Goal: Communication & Community: Participate in discussion

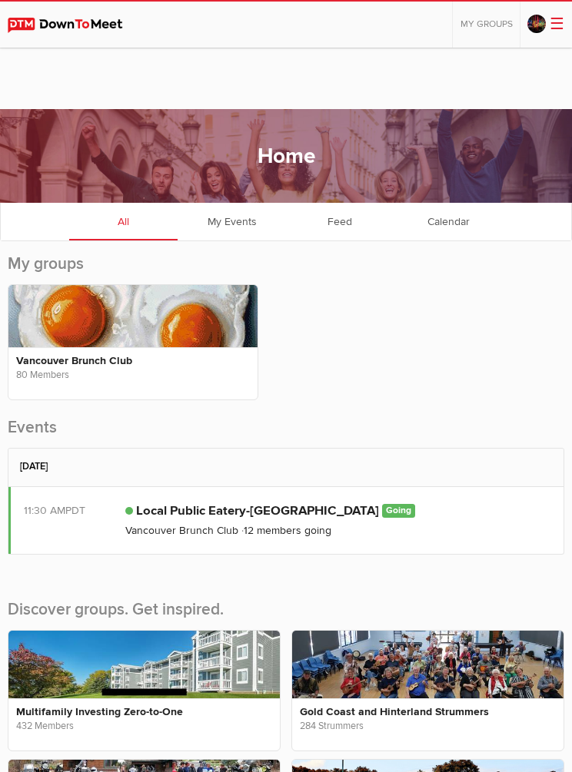
click at [62, 472] on h2 "[DATE]" at bounding box center [286, 467] width 532 height 36
click at [191, 516] on link "Local Public Eatery-[GEOGRAPHIC_DATA]" at bounding box center [257, 510] width 243 height 15
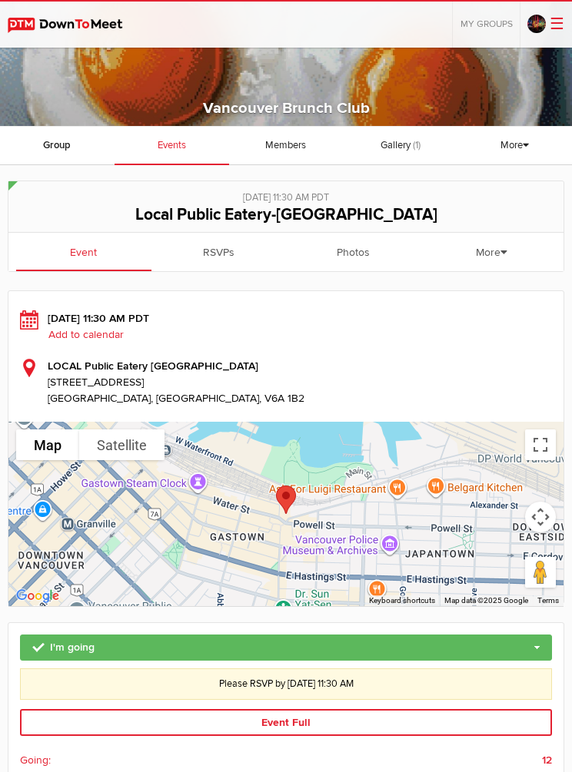
scroll to position [161, 0]
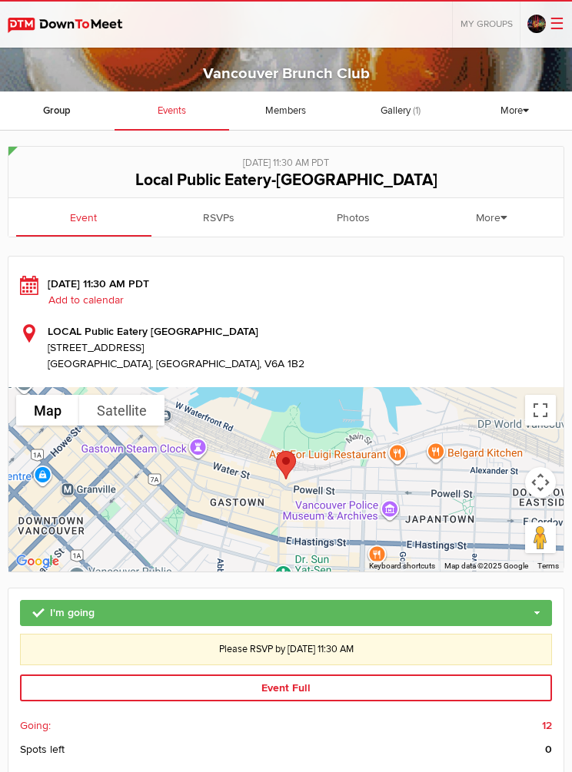
click at [284, 605] on link "I'm going" at bounding box center [286, 613] width 532 height 26
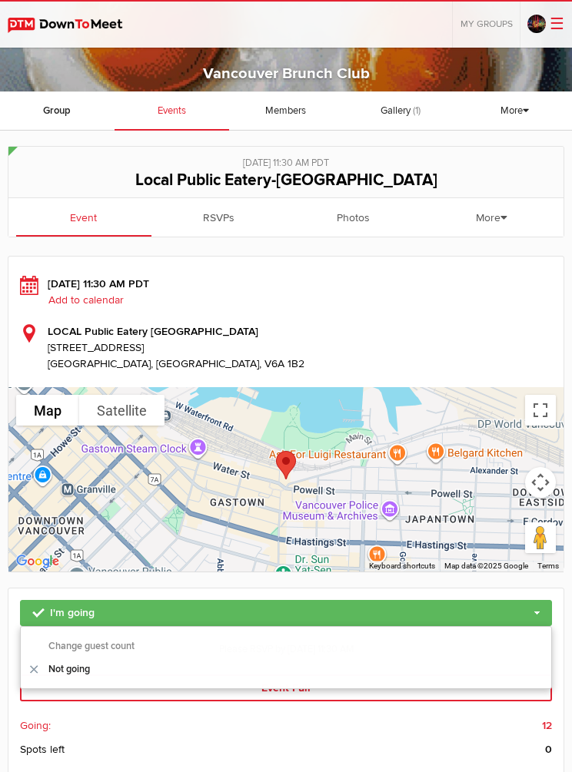
click at [75, 668] on link "Not going" at bounding box center [286, 669] width 530 height 23
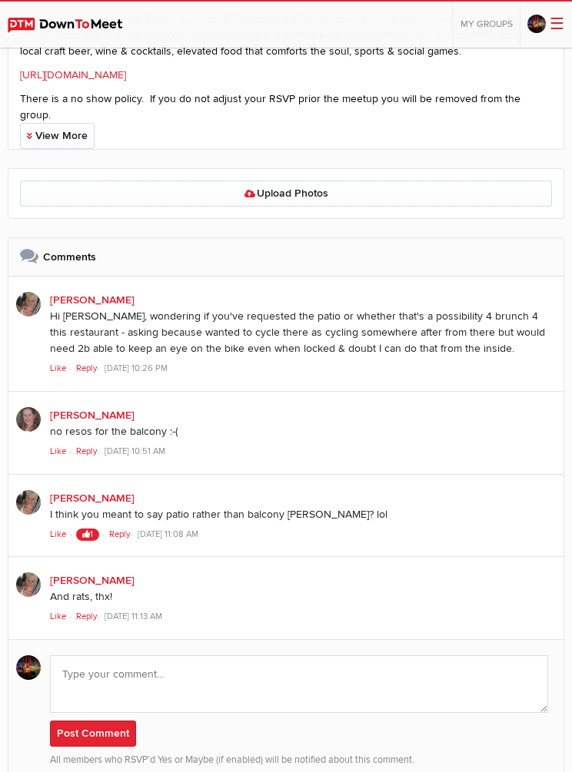
scroll to position [1200, 0]
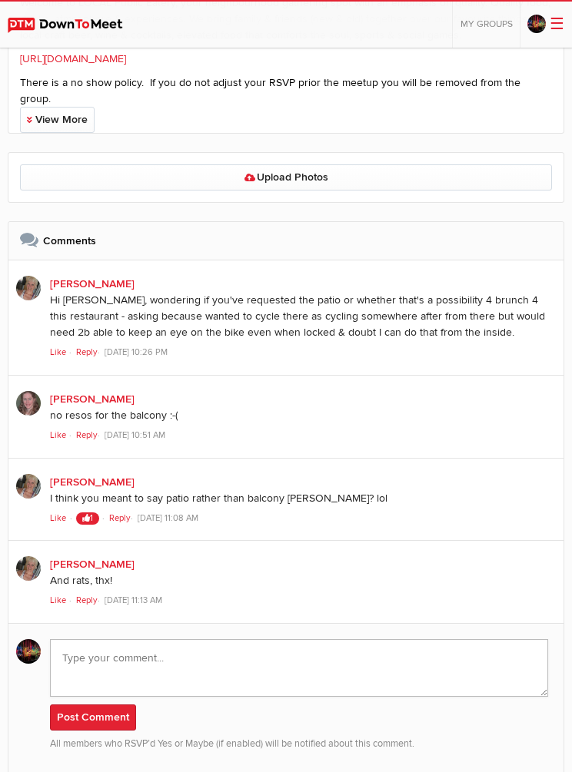
click at [69, 639] on textarea at bounding box center [299, 668] width 498 height 58
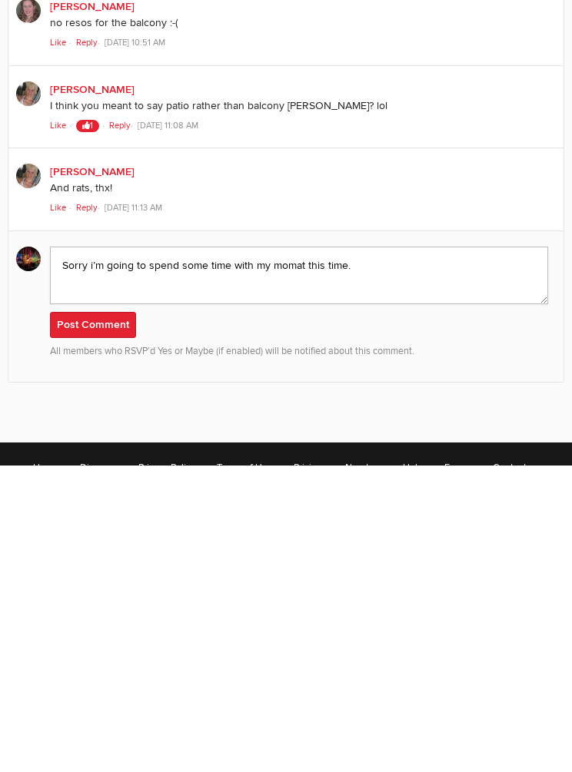
click at [289, 553] on textarea "Sorry i’m going to spend some time with my momat this time." at bounding box center [299, 582] width 498 height 58
type textarea "Sorry i’m going to spend some time with my mom at this time."
click at [91, 619] on button "Post Comment" at bounding box center [93, 632] width 86 height 26
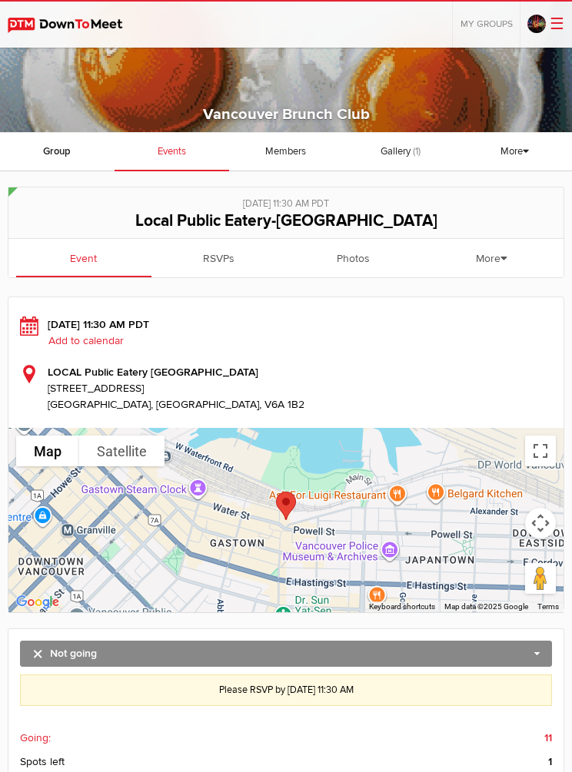
scroll to position [0, 0]
